Goal: Transaction & Acquisition: Purchase product/service

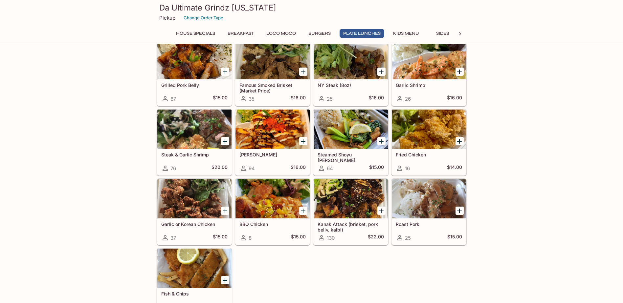
scroll to position [438, 0]
click at [347, 203] on div at bounding box center [351, 198] width 74 height 39
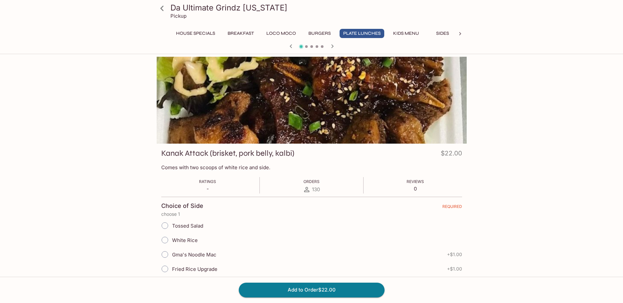
click at [441, 124] on div at bounding box center [312, 100] width 310 height 87
click at [332, 108] on div at bounding box center [312, 100] width 310 height 87
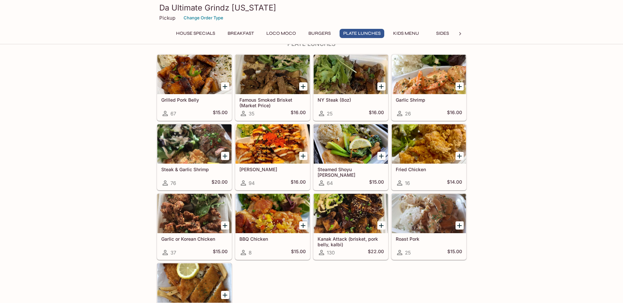
scroll to position [422, 0]
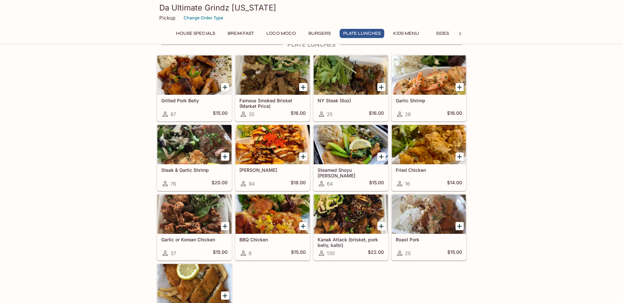
click at [336, 221] on div at bounding box center [351, 214] width 74 height 39
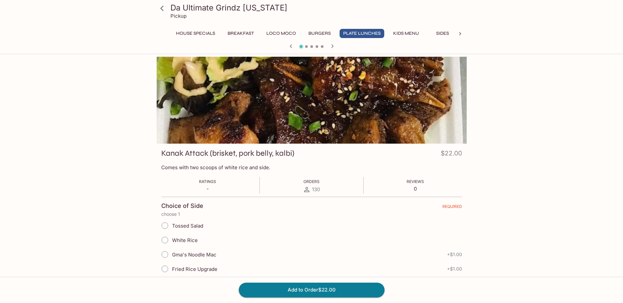
click at [317, 122] on div at bounding box center [312, 100] width 310 height 87
click at [307, 95] on div at bounding box center [312, 100] width 310 height 87
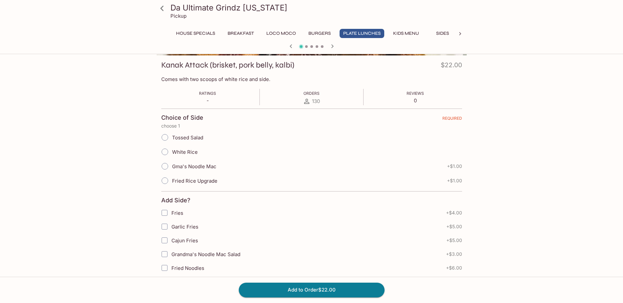
click at [363, 35] on button "Plate Lunches" at bounding box center [362, 33] width 45 height 9
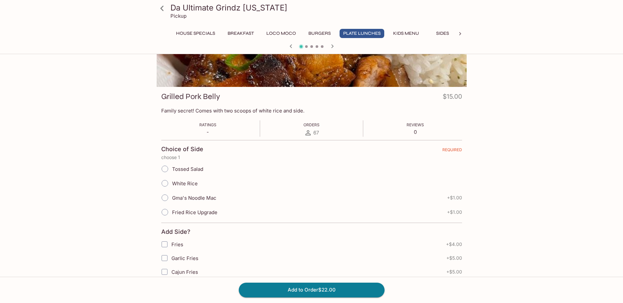
scroll to position [88, 0]
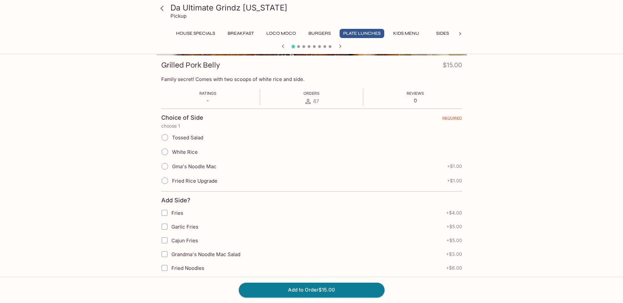
click at [357, 33] on button "Plate Lunches" at bounding box center [362, 33] width 45 height 9
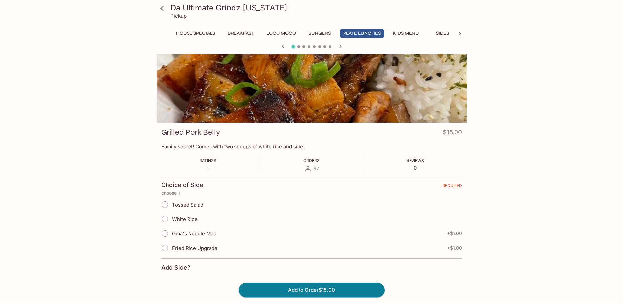
scroll to position [0, 0]
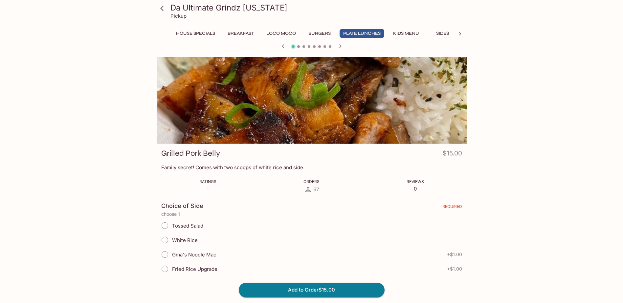
click at [161, 7] on icon at bounding box center [161, 8] width 11 height 11
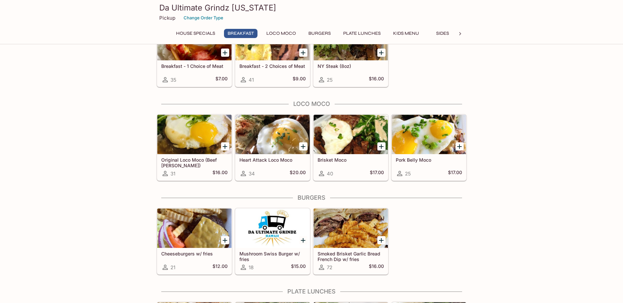
scroll to position [175, 0]
click at [252, 156] on div "Heart Attack Loco Moco 34 $20.00" at bounding box center [272, 167] width 74 height 26
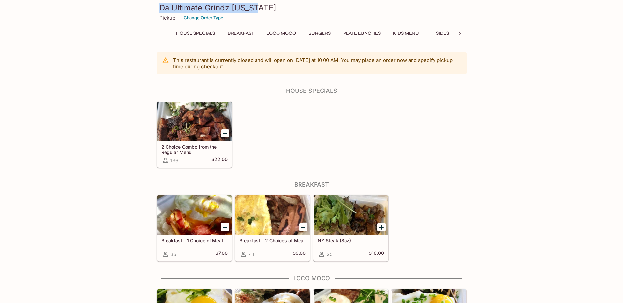
drag, startPoint x: 268, startPoint y: 0, endPoint x: 153, endPoint y: 10, distance: 115.0
click at [153, 10] on div "Da Ultimate Grindz [US_STATE] Pickup Change Order Type House Specials Breakfast…" at bounding box center [311, 22] width 623 height 44
copy h3 "Da Ultimate Grindz [US_STATE]"
